Goal: Navigation & Orientation: Find specific page/section

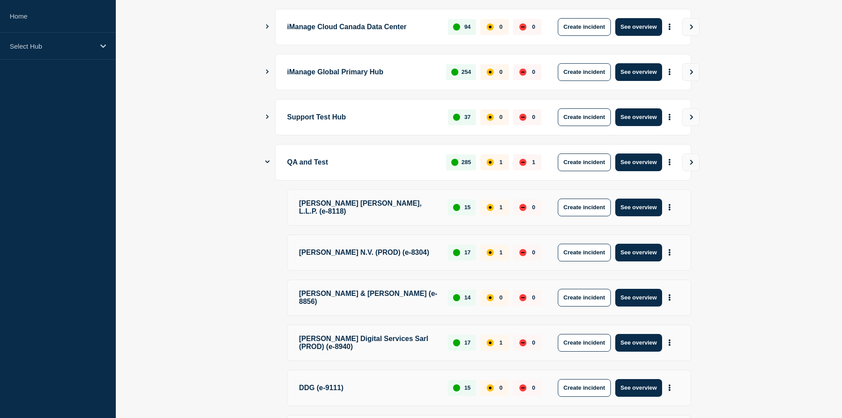
scroll to position [342, 0]
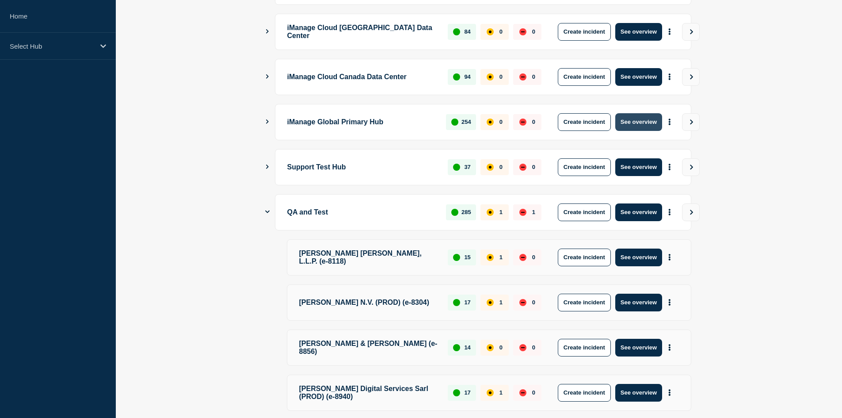
click at [639, 113] on button "See overview" at bounding box center [638, 122] width 47 height 18
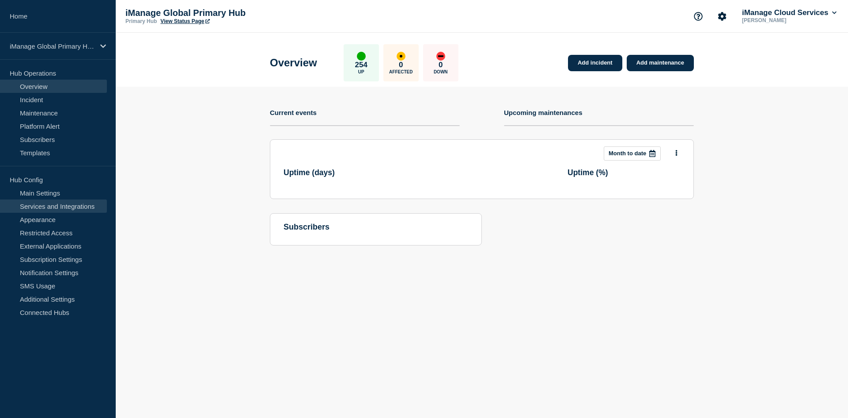
click at [49, 203] on link "Services and Integrations" at bounding box center [53, 205] width 107 height 13
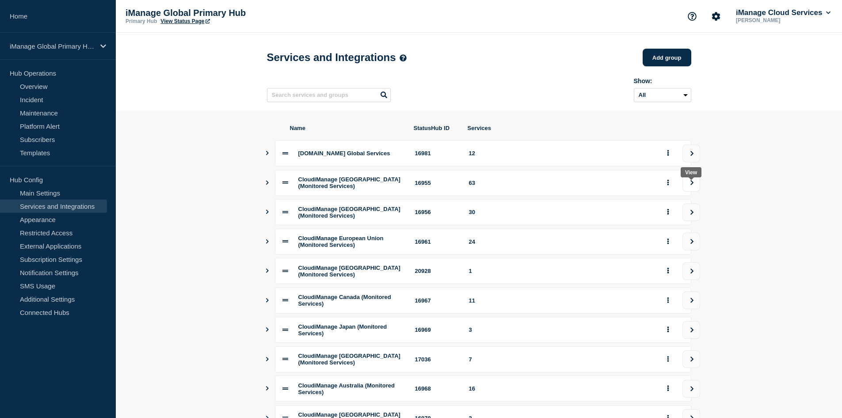
click at [688, 191] on button "view group" at bounding box center [691, 183] width 18 height 18
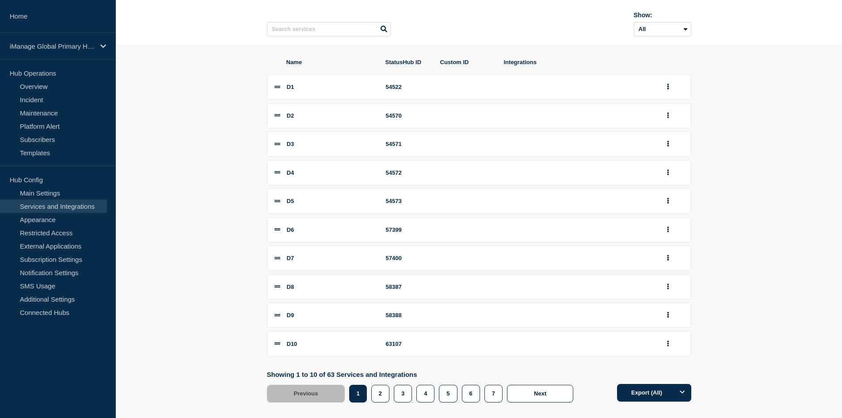
scroll to position [95, 0]
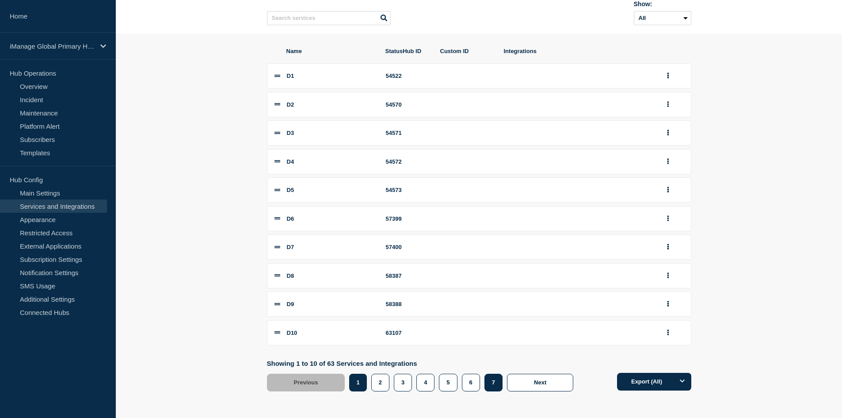
click at [492, 388] on button "7" at bounding box center [493, 382] width 18 height 18
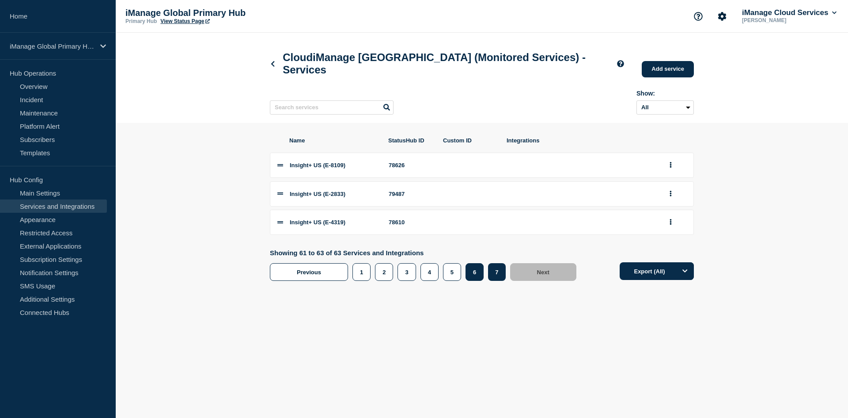
click at [472, 279] on button "6" at bounding box center [475, 272] width 18 height 18
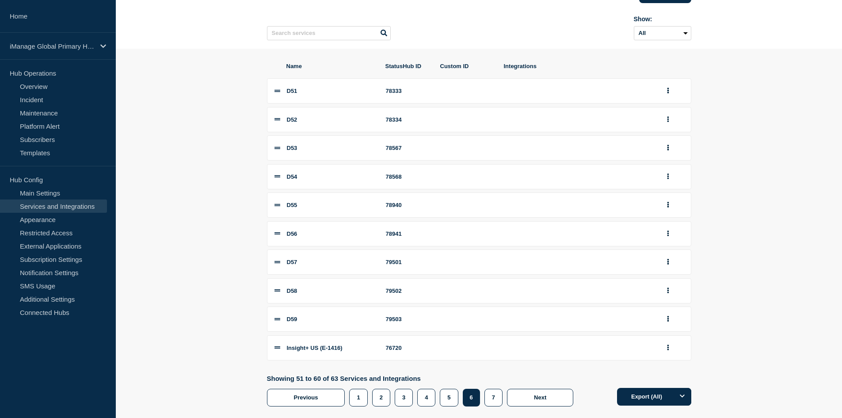
scroll to position [95, 0]
